Goal: Task Accomplishment & Management: Manage account settings

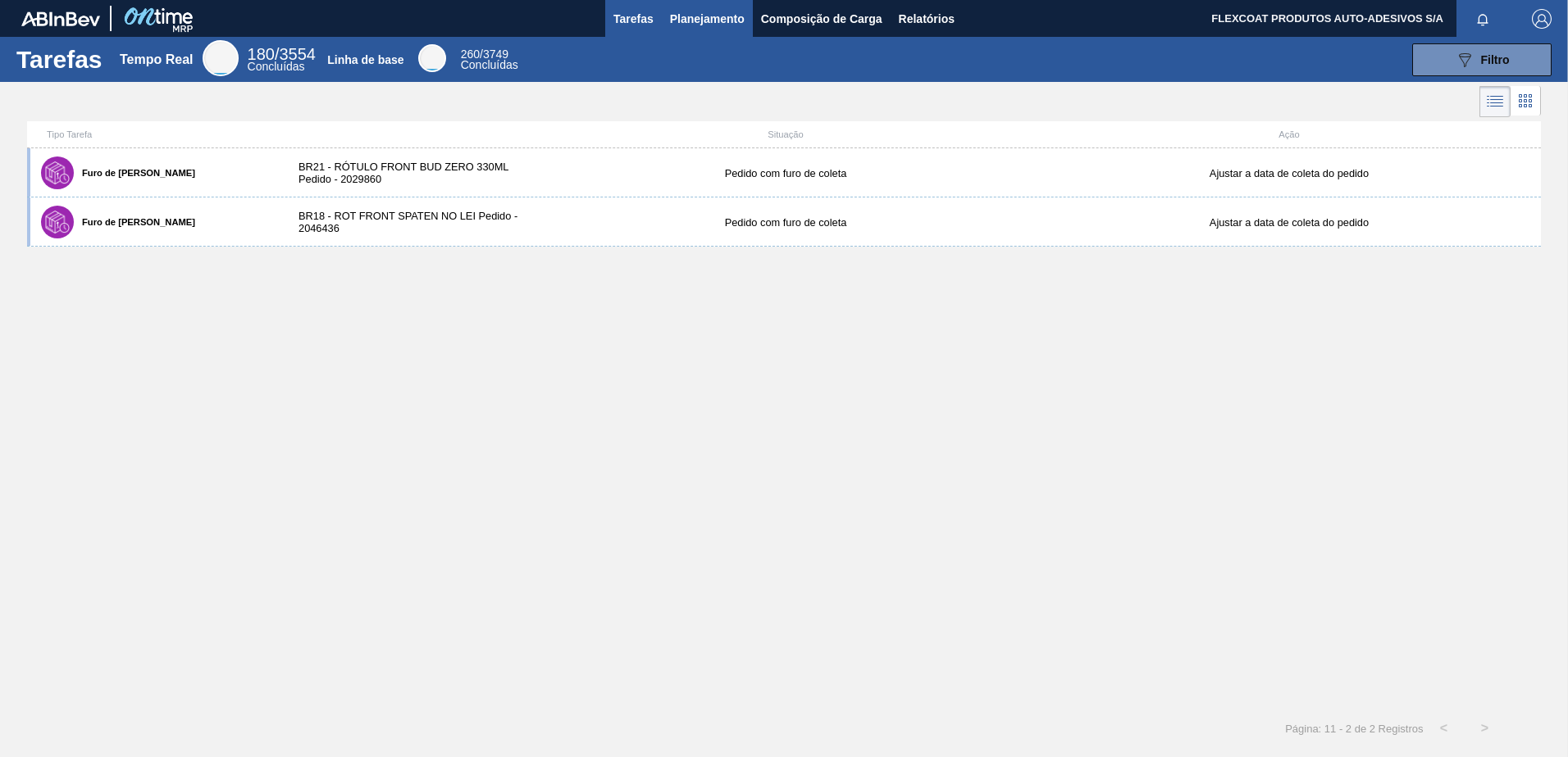
click at [672, 22] on span "Planejamento" at bounding box center [707, 19] width 75 height 19
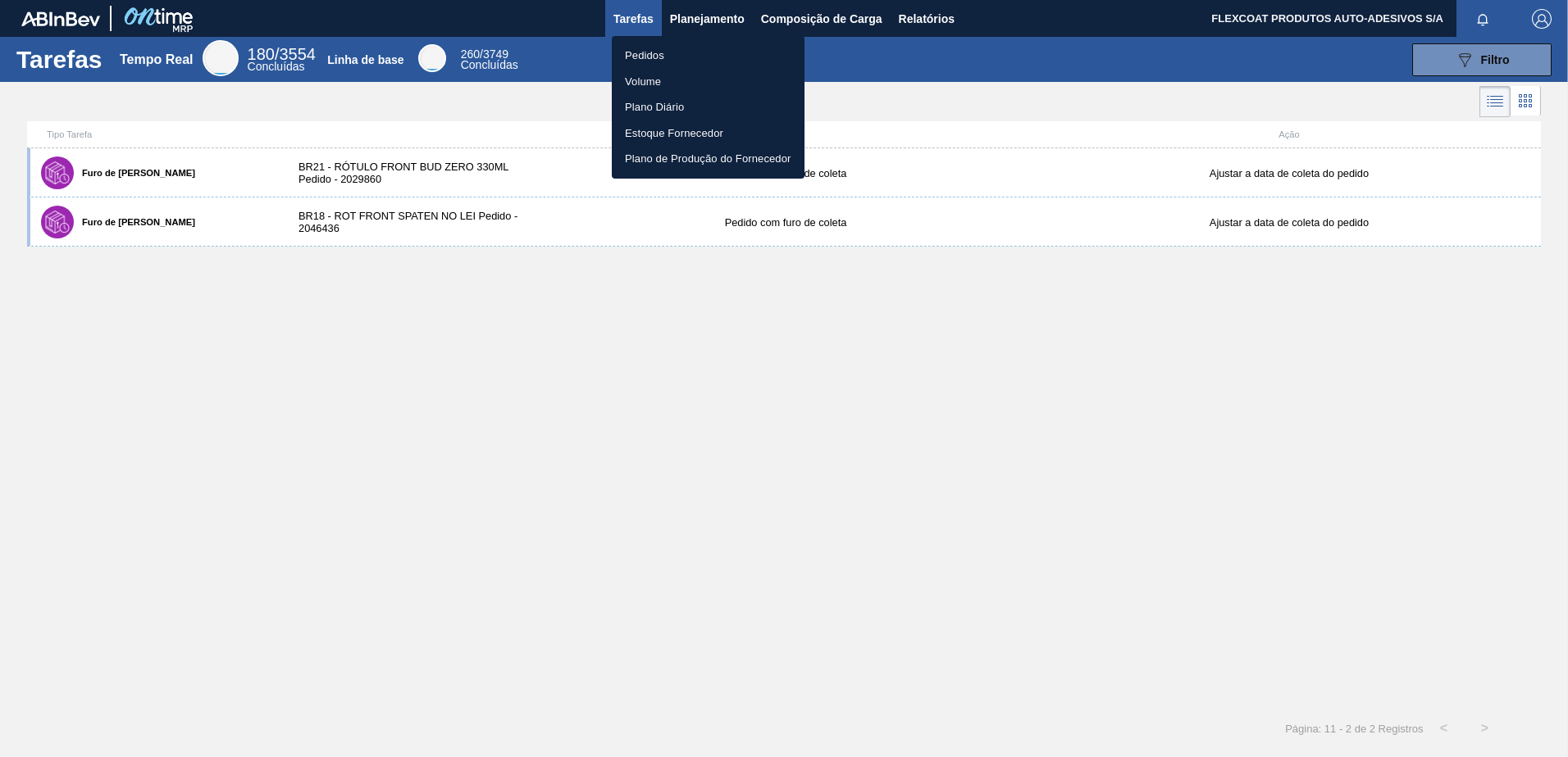
click at [625, 50] on li "Pedidos" at bounding box center [708, 56] width 193 height 26
